Goal: Transaction & Acquisition: Book appointment/travel/reservation

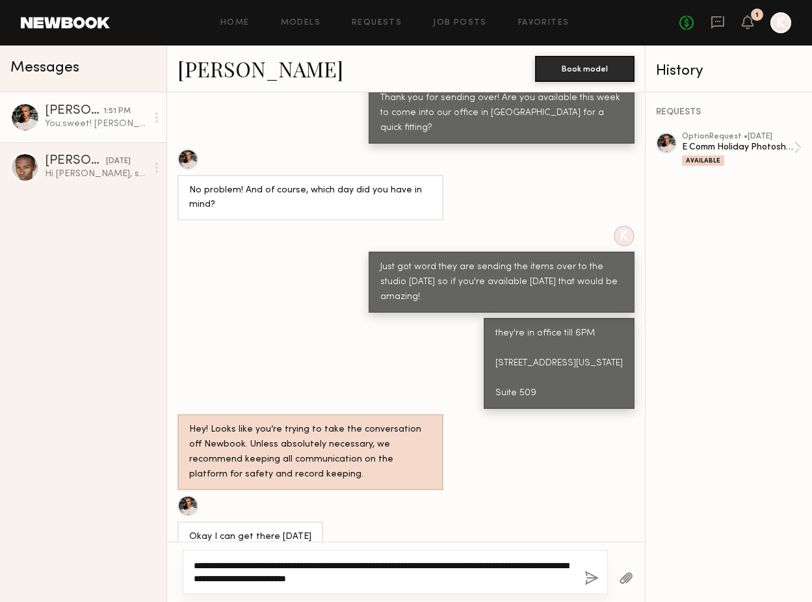
scroll to position [1561, 0]
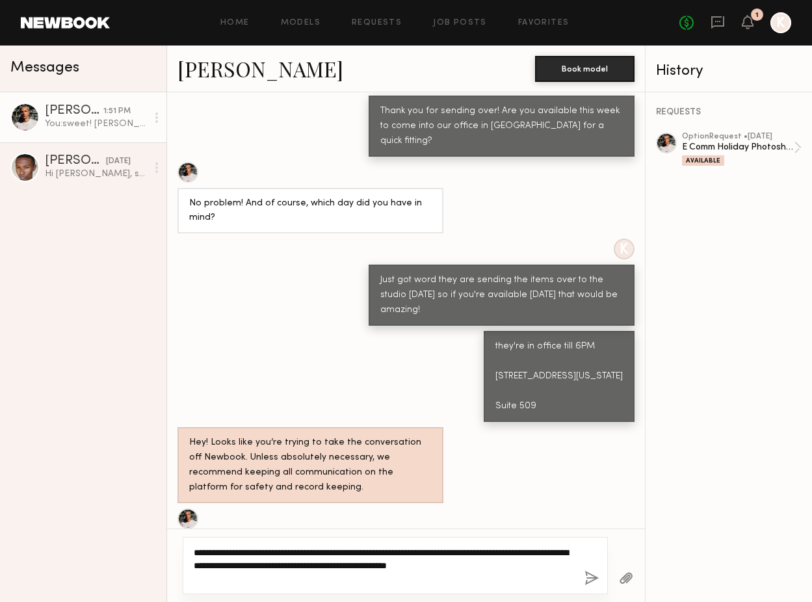
type textarea "**********"
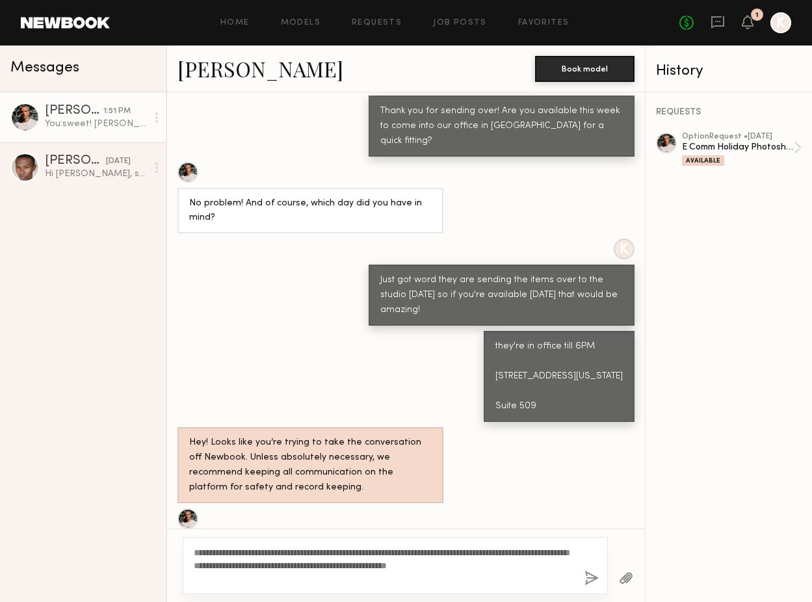
click at [592, 580] on button "button" at bounding box center [591, 579] width 14 height 16
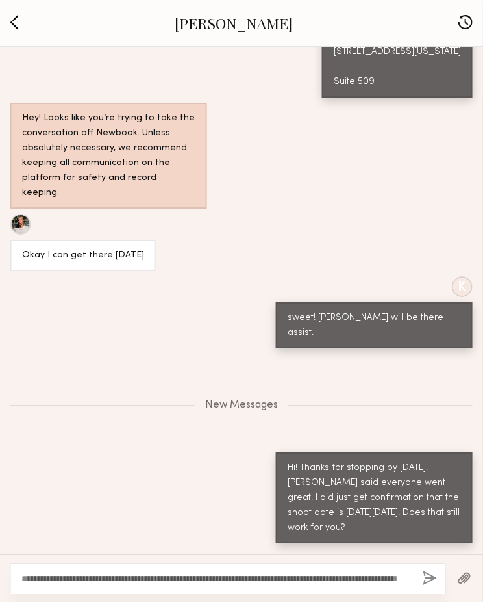
scroll to position [1591, 0]
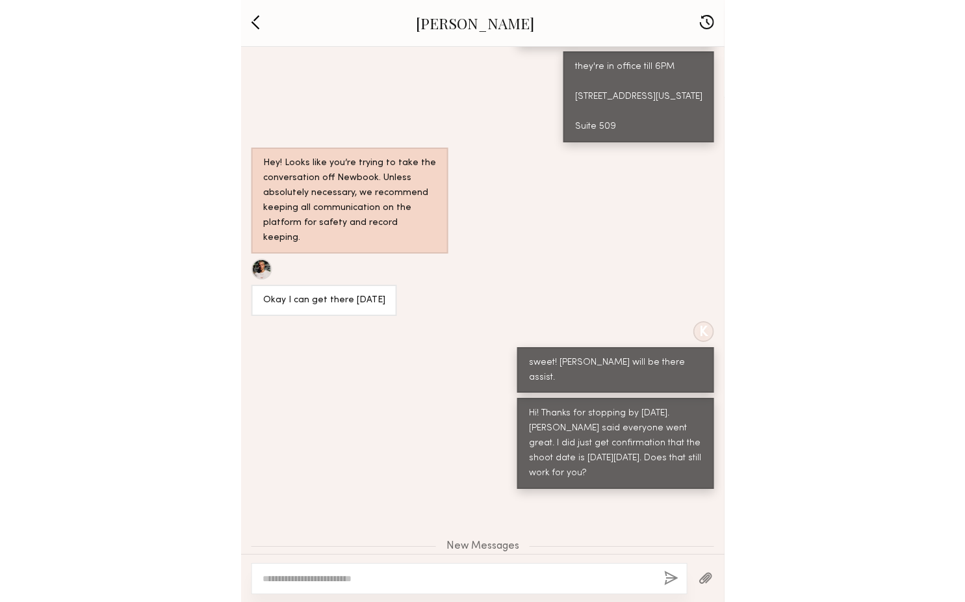
scroll to position [1183, 0]
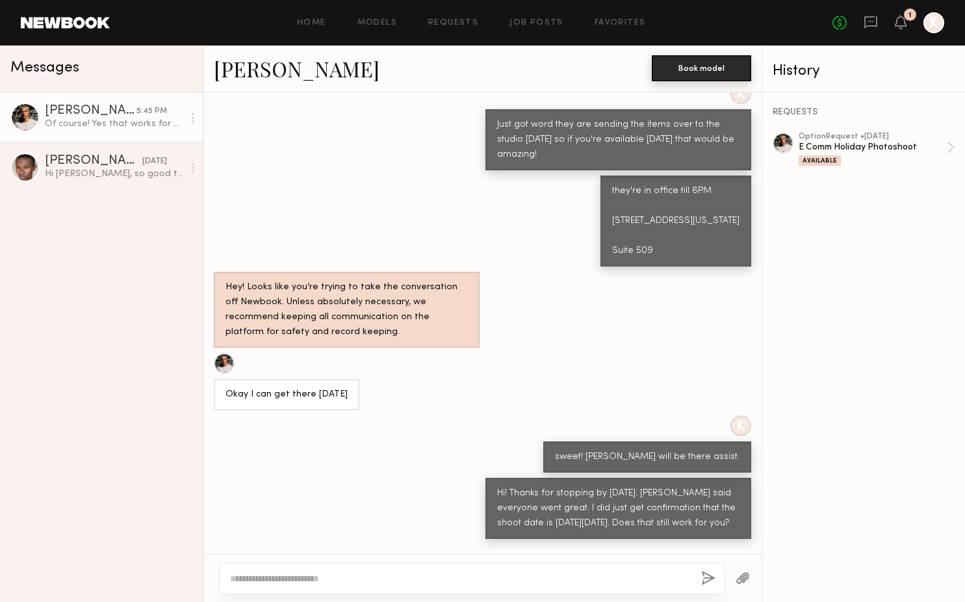
click at [483, 62] on button "Book model" at bounding box center [701, 68] width 99 height 26
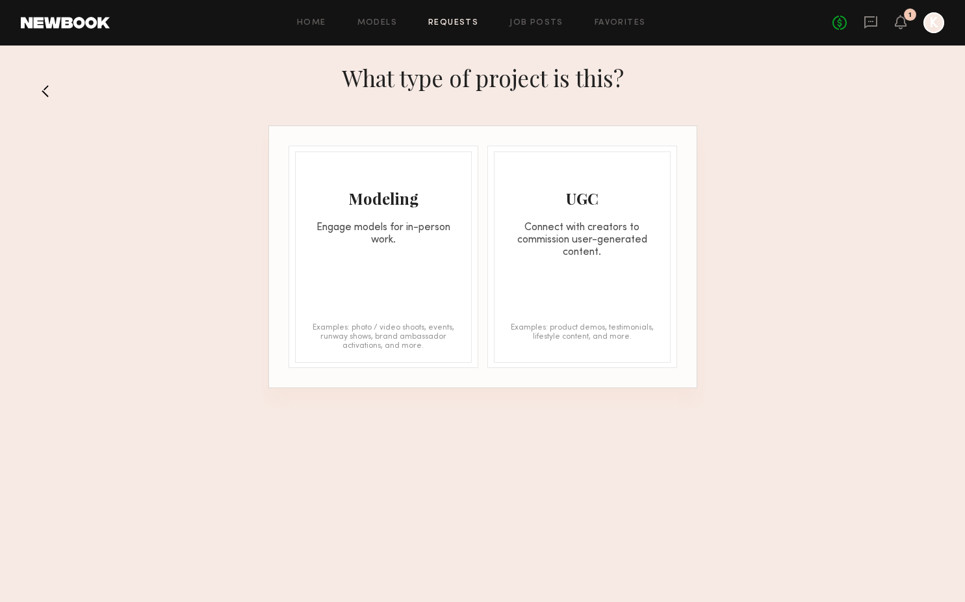
click at [440, 254] on div "Modeling Engage models for in-person work. Examples: photo / video shoots, even…" at bounding box center [383, 256] width 177 height 211
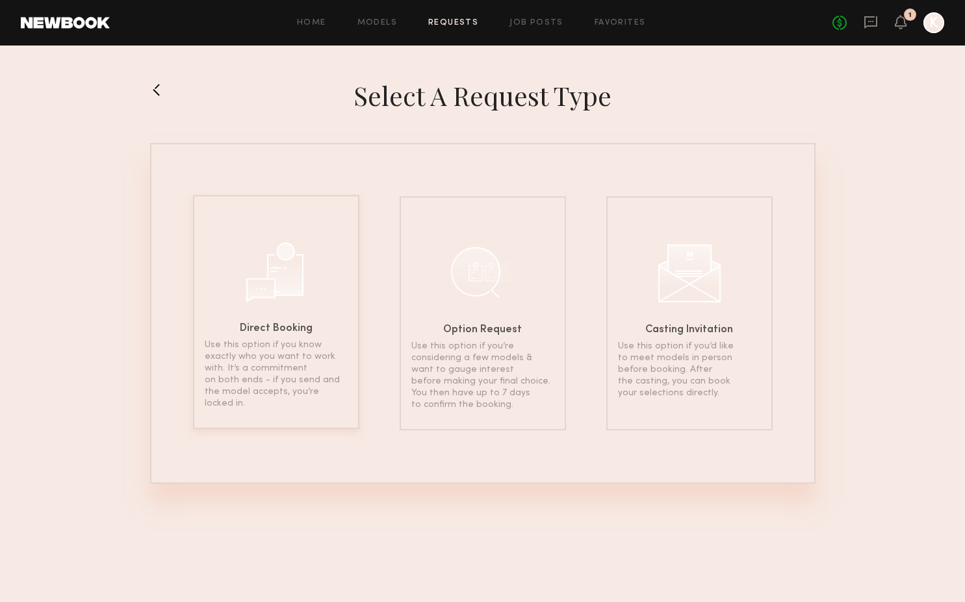
click at [276, 298] on div at bounding box center [276, 270] width 65 height 65
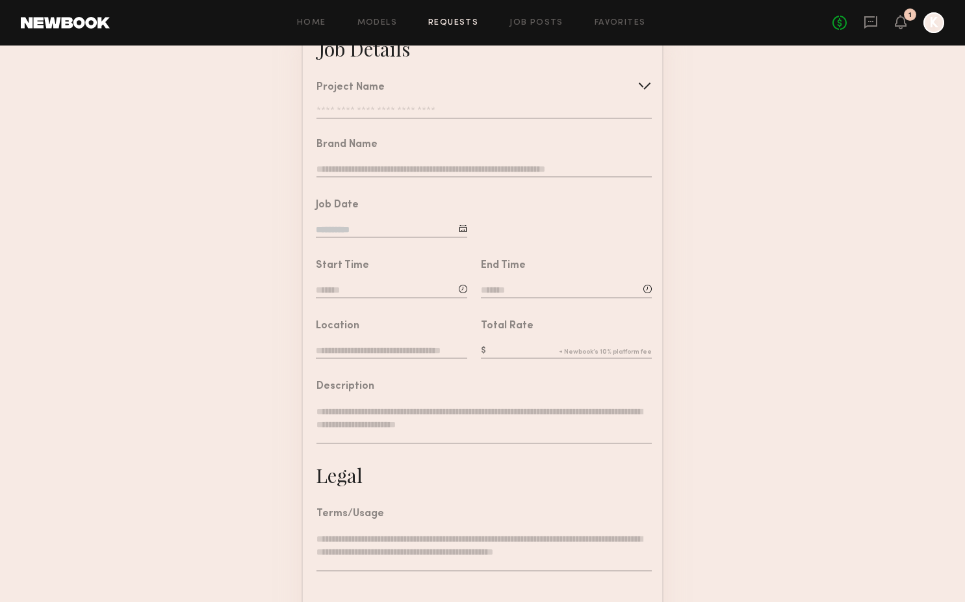
scroll to position [75, 0]
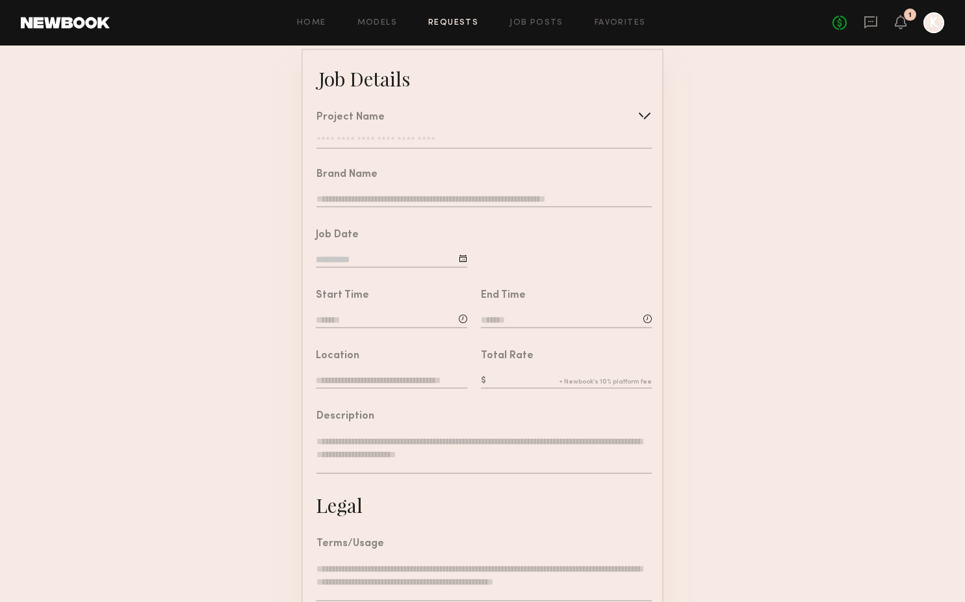
click at [437, 135] on div "Project Name Create Use recent modeling project E Comm Holiday Photoshoot" at bounding box center [483, 130] width 335 height 36
